Goal: Task Accomplishment & Management: Use online tool/utility

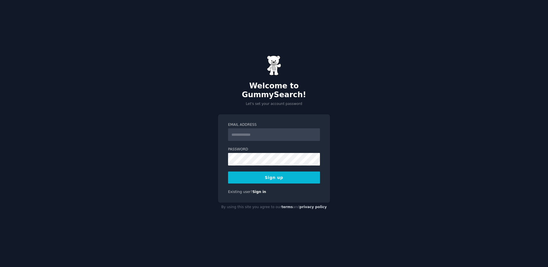
click at [264, 129] on input "Email Address" at bounding box center [274, 134] width 92 height 13
type input "**********"
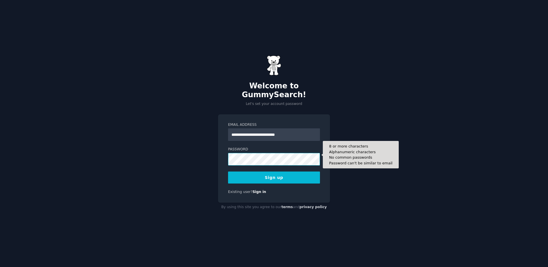
click at [228, 171] on button "Sign up" at bounding box center [274, 177] width 92 height 12
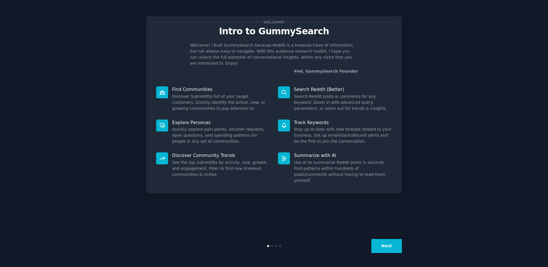
click at [377, 246] on button "Next" at bounding box center [387, 246] width 31 height 14
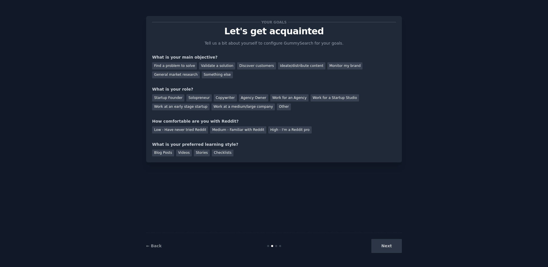
click at [377, 246] on div "Next" at bounding box center [359, 246] width 85 height 14
click at [383, 245] on div "Next" at bounding box center [359, 246] width 85 height 14
click at [179, 65] on div "Find a problem to solve" at bounding box center [174, 65] width 45 height 7
click at [173, 98] on div "Startup Founder" at bounding box center [168, 97] width 32 height 7
click at [182, 130] on div "Low - Have never tried Reddit" at bounding box center [180, 129] width 56 height 7
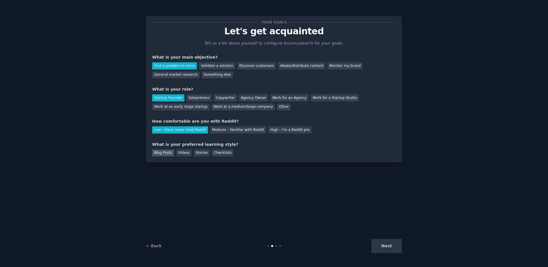
click at [164, 153] on div "Blog Posts" at bounding box center [163, 152] width 22 height 7
click at [387, 250] on button "Next" at bounding box center [387, 246] width 31 height 14
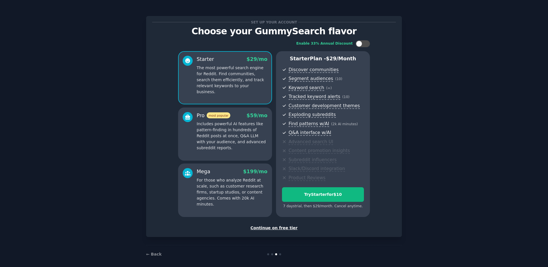
scroll to position [4, 0]
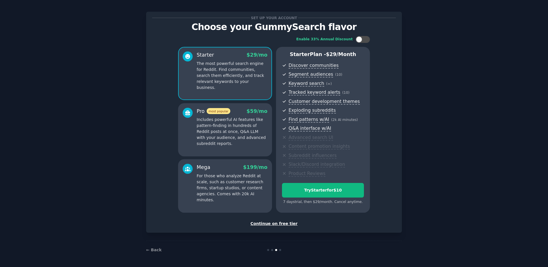
click at [265, 223] on div "Continue on free tier" at bounding box center [274, 223] width 244 height 6
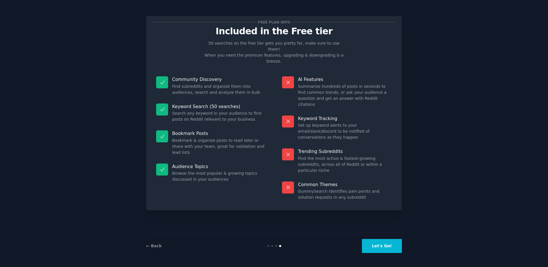
click at [380, 243] on button "Let's Go!" at bounding box center [382, 246] width 40 height 14
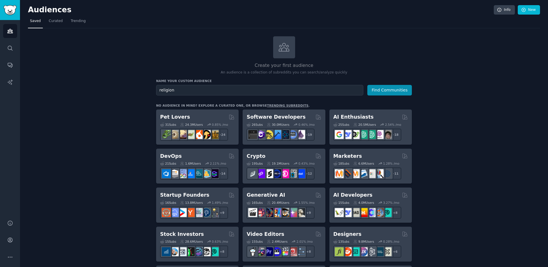
type input "religion"
click at [368, 85] on button "Find Communities" at bounding box center [390, 90] width 45 height 11
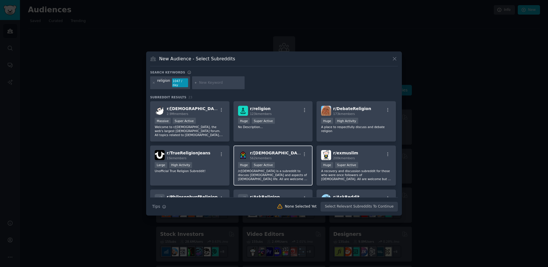
click at [264, 153] on span "r/ [DEMOGRAPHIC_DATA]" at bounding box center [277, 153] width 54 height 5
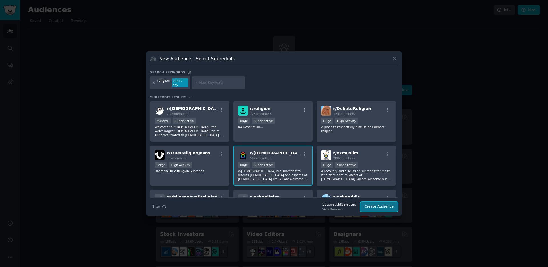
click at [388, 206] on button "Create Audience" at bounding box center [380, 207] width 38 height 10
click at [301, 170] on p "/r/[DEMOGRAPHIC_DATA] is a subreddit to discuss [DEMOGRAPHIC_DATA] and aspects …" at bounding box center [273, 175] width 70 height 12
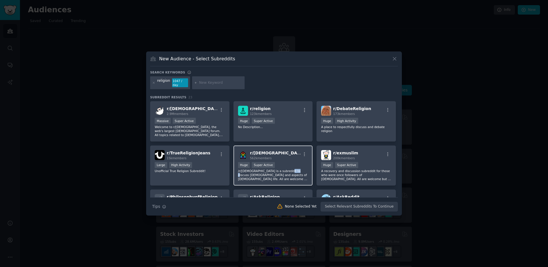
click at [301, 170] on p "/r/[DEMOGRAPHIC_DATA] is a subreddit to discuss [DEMOGRAPHIC_DATA] and aspects …" at bounding box center [273, 175] width 70 height 12
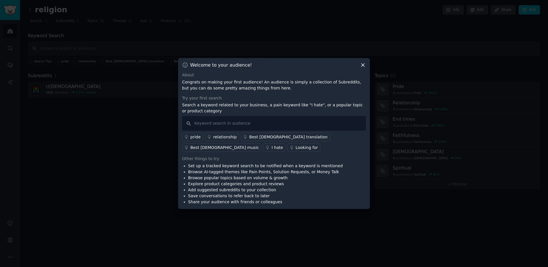
click at [360, 64] on icon at bounding box center [363, 65] width 6 height 6
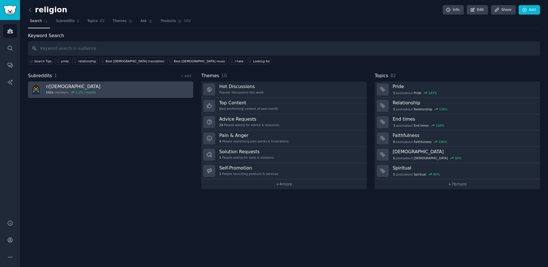
click at [83, 89] on h3 "r/ [DEMOGRAPHIC_DATA]" at bounding box center [73, 86] width 55 height 6
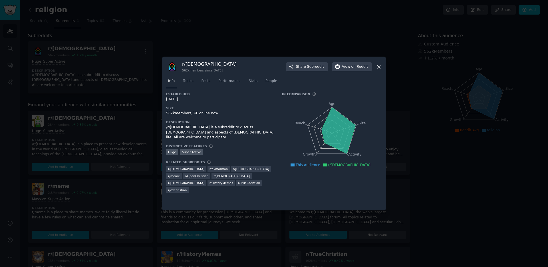
click at [379, 67] on icon at bounding box center [379, 66] width 3 height 3
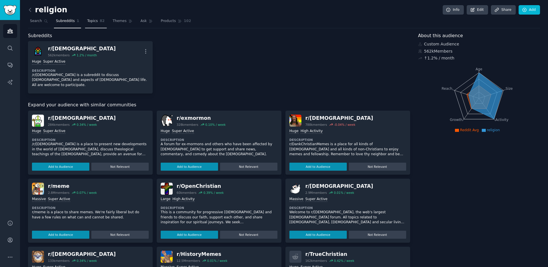
click at [92, 21] on span "Topics" at bounding box center [92, 21] width 11 height 5
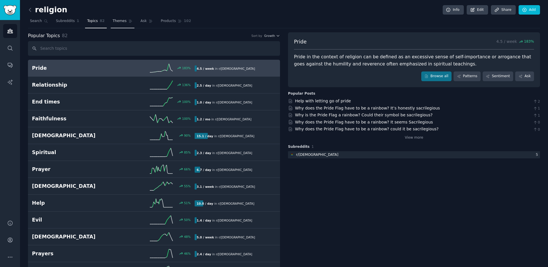
click at [130, 24] on link "Themes" at bounding box center [123, 23] width 24 height 12
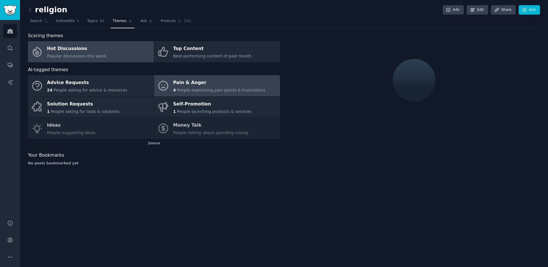
click at [200, 87] on div "4 People expressing pain points & frustrations" at bounding box center [219, 90] width 92 height 6
